Goal: Task Accomplishment & Management: Manage account settings

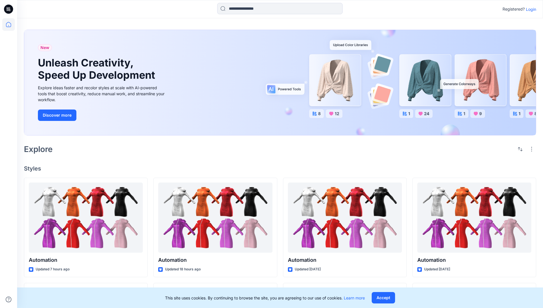
click at [529, 9] on p "Login" at bounding box center [531, 9] width 10 height 6
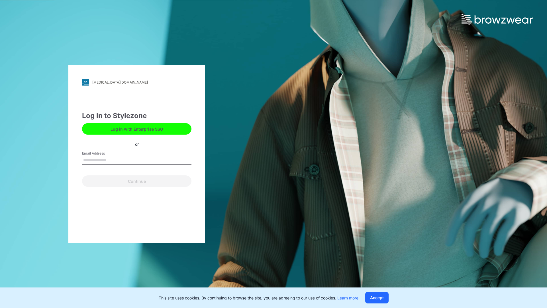
click at [113, 160] on input "Email Address" at bounding box center [136, 160] width 109 height 9
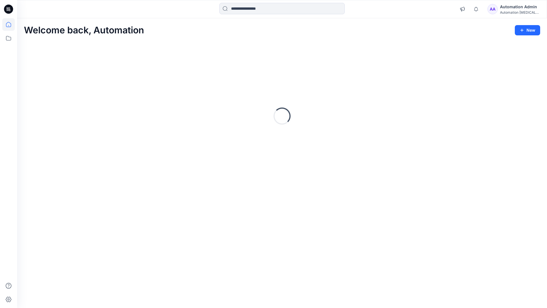
click at [11, 25] on icon at bounding box center [8, 24] width 5 height 5
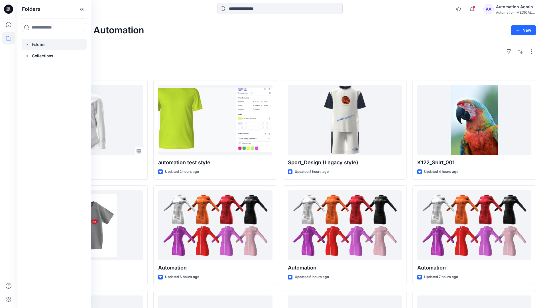
click at [46, 44] on div at bounding box center [54, 44] width 65 height 11
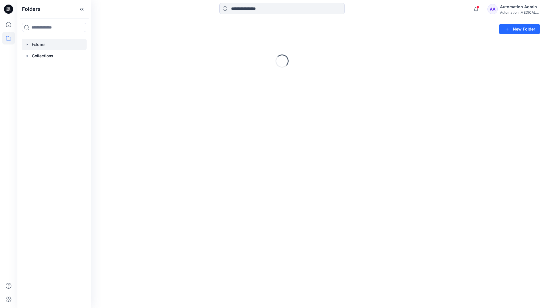
click at [332, 168] on div "Folders New Folder Loading..." at bounding box center [282, 163] width 530 height 290
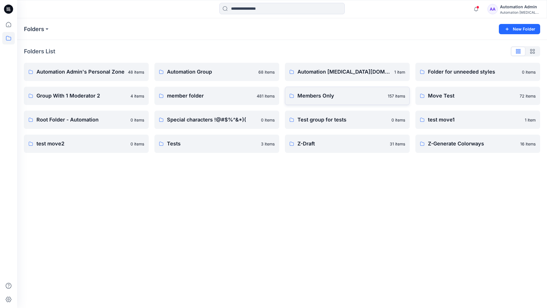
click at [348, 100] on link "Members Only 157 items" at bounding box center [347, 96] width 125 height 18
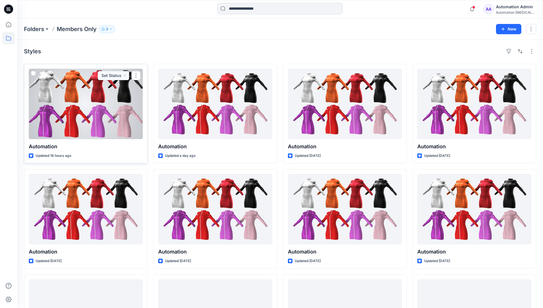
click at [33, 73] on span at bounding box center [33, 73] width 5 height 5
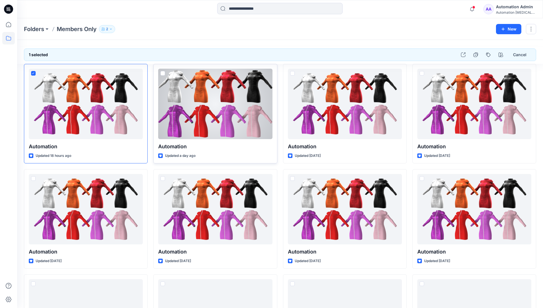
click at [162, 73] on span at bounding box center [162, 73] width 5 height 5
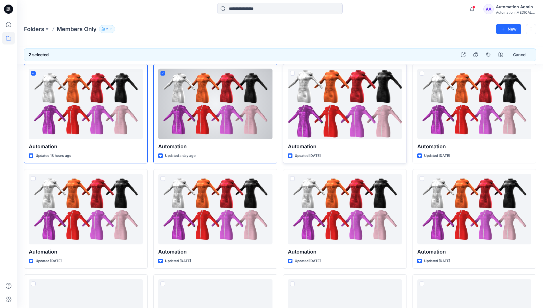
click at [294, 73] on span at bounding box center [292, 73] width 5 height 5
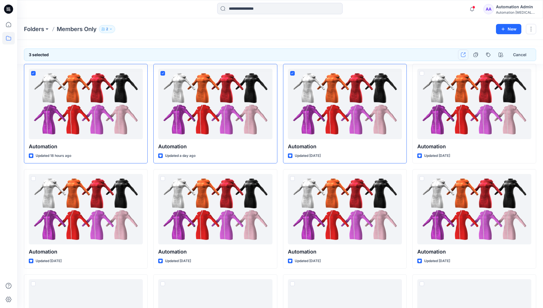
click at [463, 55] on icon "button" at bounding box center [463, 54] width 5 height 5
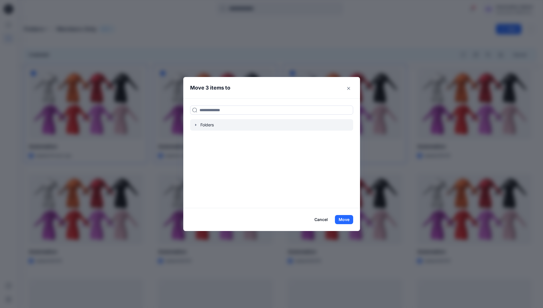
click at [197, 125] on icon "button" at bounding box center [195, 125] width 5 height 5
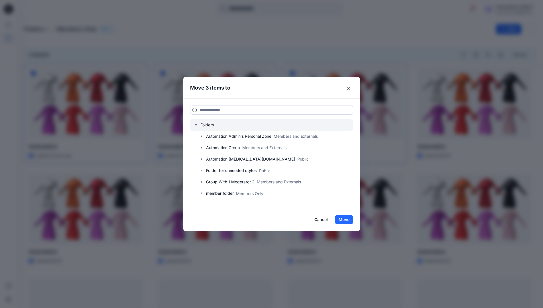
scroll to position [112, 0]
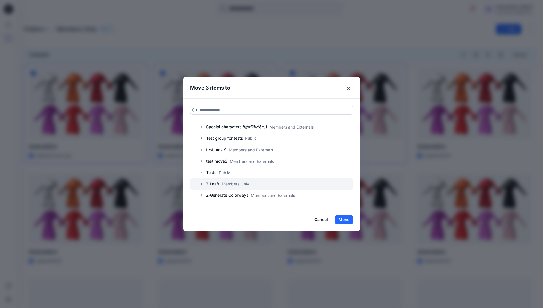
click at [217, 184] on div at bounding box center [271, 183] width 163 height 11
click at [344, 219] on button "Move" at bounding box center [344, 219] width 18 height 9
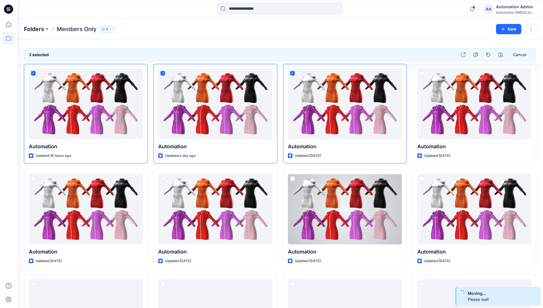
click at [34, 30] on p "Folders" at bounding box center [34, 29] width 20 height 8
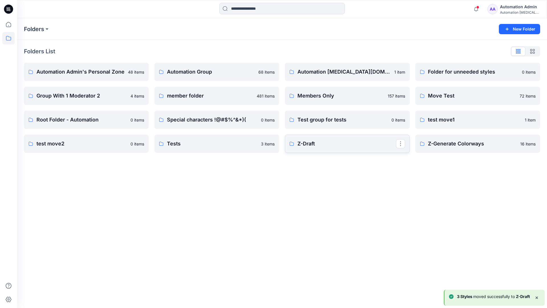
click at [354, 147] on p "Z-Draft" at bounding box center [347, 144] width 99 height 8
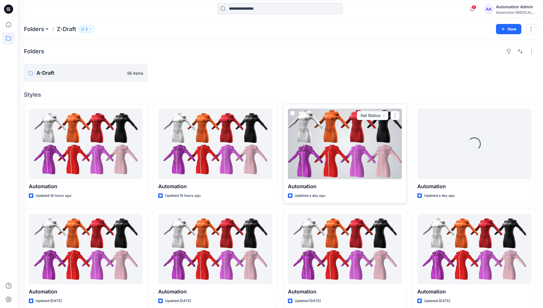
click at [292, 111] on span at bounding box center [292, 113] width 5 height 5
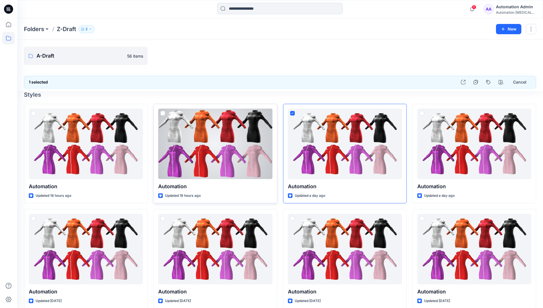
click at [163, 114] on span at bounding box center [162, 113] width 5 height 5
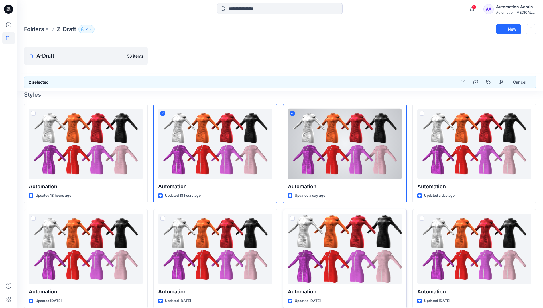
click at [292, 219] on span at bounding box center [292, 218] width 5 height 5
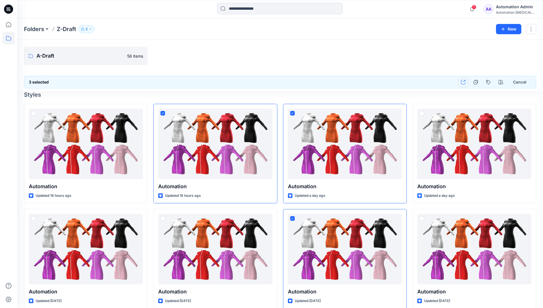
click at [463, 82] on icon "button" at bounding box center [463, 82] width 5 height 5
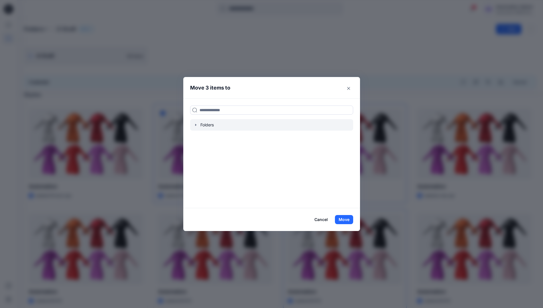
click at [196, 125] on icon "button" at bounding box center [195, 125] width 1 height 2
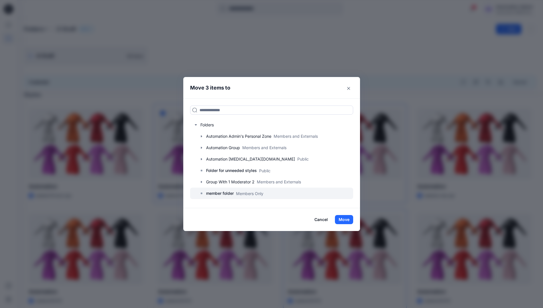
click at [221, 192] on p "member folder" at bounding box center [220, 193] width 28 height 7
click at [345, 219] on button "Move" at bounding box center [344, 219] width 18 height 9
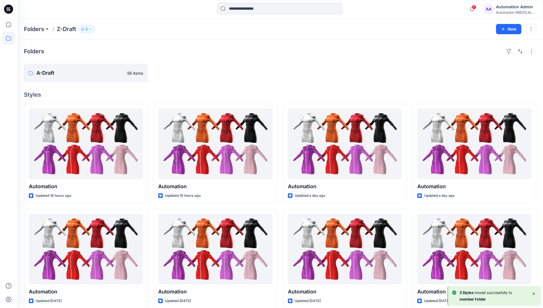
click at [506, 10] on div "Automation Admin" at bounding box center [516, 6] width 40 height 7
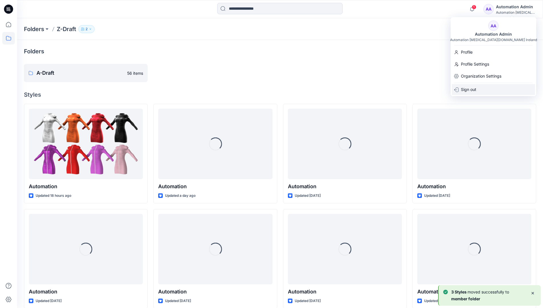
click at [472, 87] on p "Sign out" at bounding box center [468, 89] width 15 height 11
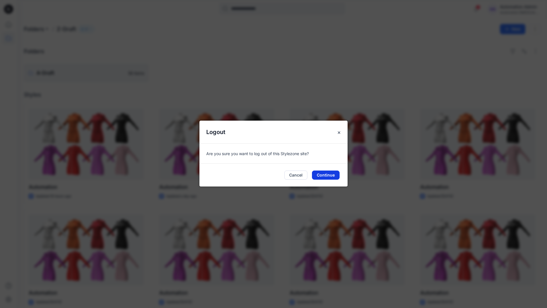
click at [323, 174] on button "Continue" at bounding box center [326, 174] width 28 height 9
